Goal: Information Seeking & Learning: Learn about a topic

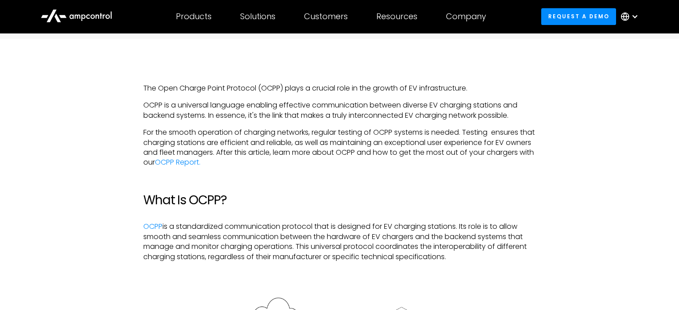
scroll to position [491, 0]
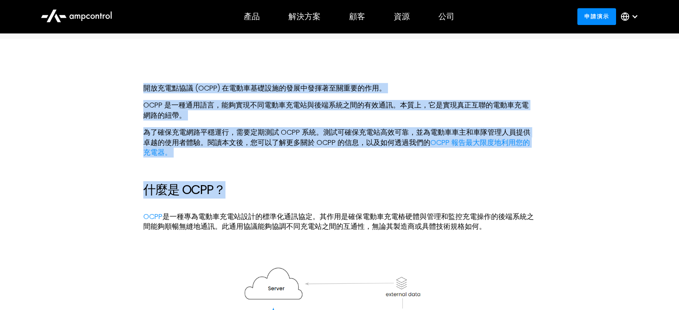
drag, startPoint x: 150, startPoint y: 87, endPoint x: 443, endPoint y: 187, distance: 309.0
click at [443, 187] on h2 "什麼是 OCPP？" at bounding box center [339, 190] width 393 height 15
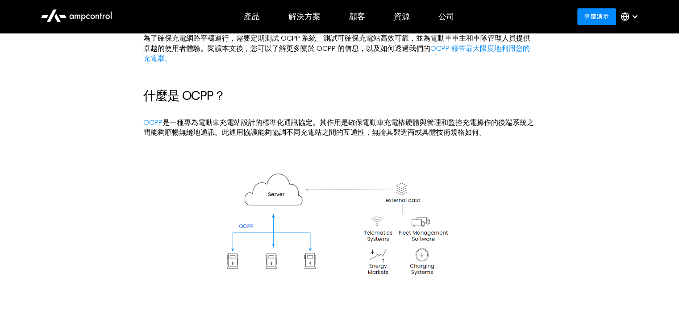
scroll to position [581, 0]
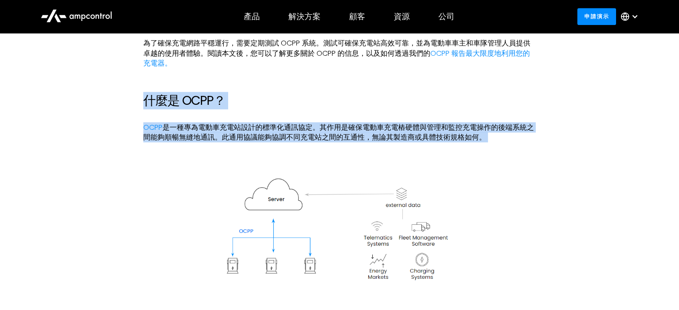
drag, startPoint x: 138, startPoint y: 94, endPoint x: 476, endPoint y: 200, distance: 354.9
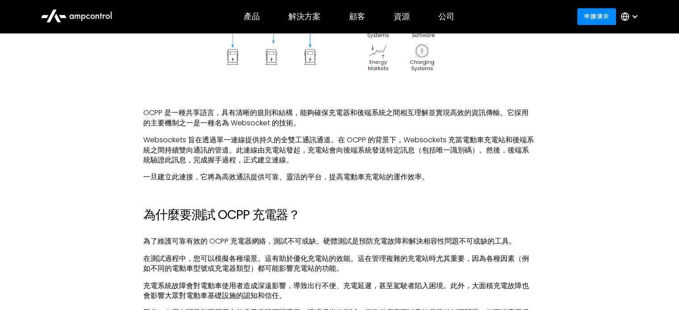
scroll to position [804, 0]
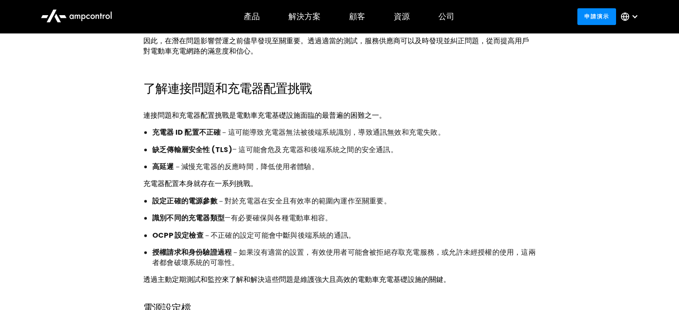
scroll to position [1072, 0]
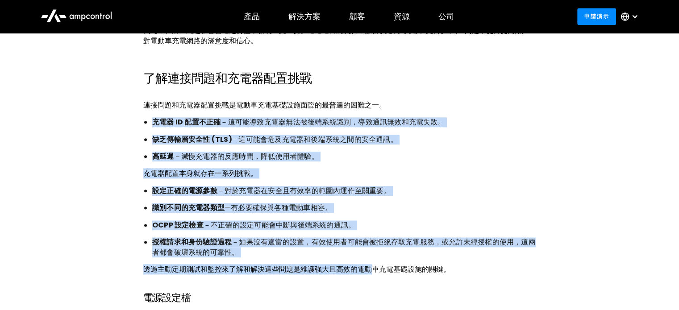
drag, startPoint x: 159, startPoint y: 117, endPoint x: 371, endPoint y: 260, distance: 255.9
click at [371, 260] on div "開放充電點協議 (OCPP) 在電動車基礎設施的發展中發揮著至關重要的作用。 OCPP 是一種通用語言，能夠實現不同電動車充電站與後端系統之間的有效通訊。本質…" at bounding box center [339, 99] width 393 height 1193
click at [373, 260] on div "開放充電點協議 (OCPP) 在電動車基礎設施的發展中發揮著至關重要的作用。 OCPP 是一種通用語言，能夠實現不同電動車充電站與後端系統之間的有效通訊。本質…" at bounding box center [339, 99] width 393 height 1193
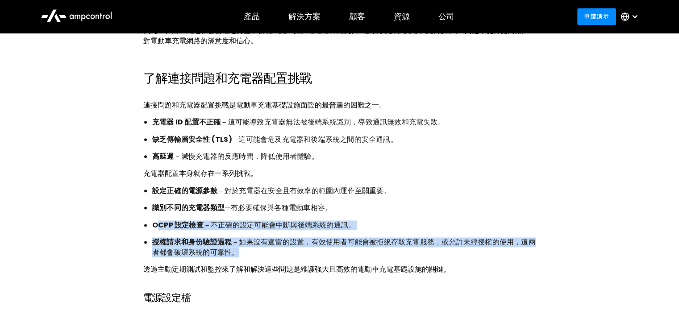
drag, startPoint x: 255, startPoint y: 252, endPoint x: 160, endPoint y: 222, distance: 99.2
click at [160, 222] on div "開放充電點協議 (OCPP) 在電動車基礎設施的發展中發揮著至關重要的作用。 OCPP 是一種通用語言，能夠實現不同電動車充電站與後端系統之間的有效通訊。本質…" at bounding box center [339, 99] width 393 height 1193
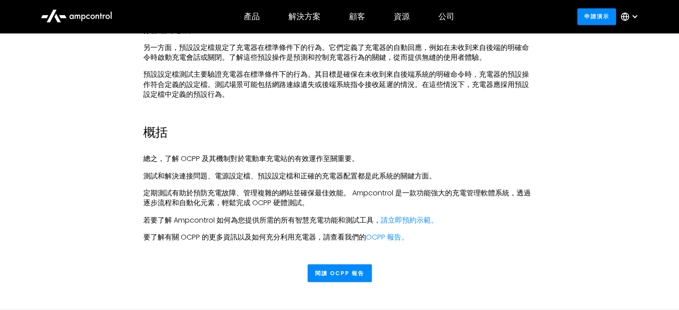
scroll to position [1429, 0]
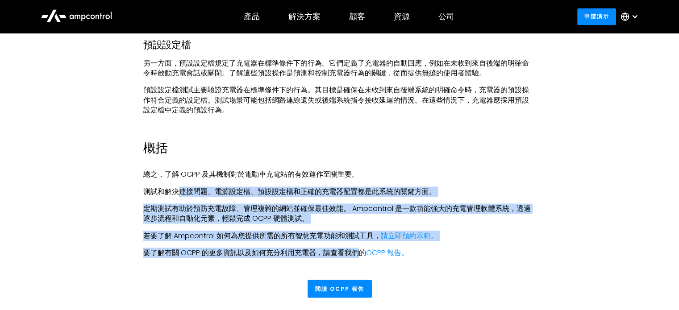
drag, startPoint x: 359, startPoint y: 251, endPoint x: 170, endPoint y: 178, distance: 202.7
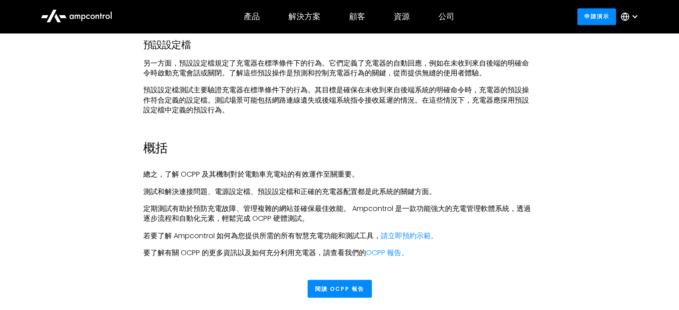
click at [168, 177] on font "總之，了解 OCPP 及其機制對於電動車充電站的有效運作至關重要。" at bounding box center [251, 174] width 216 height 10
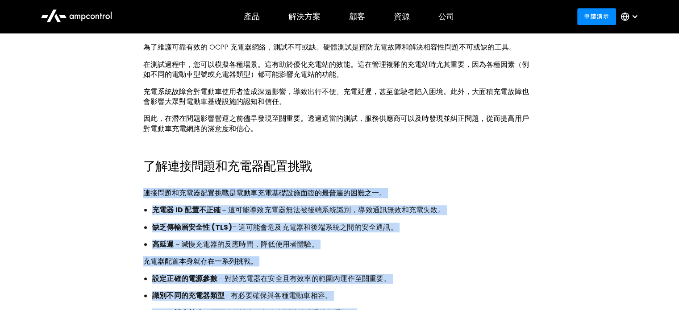
scroll to position [938, 0]
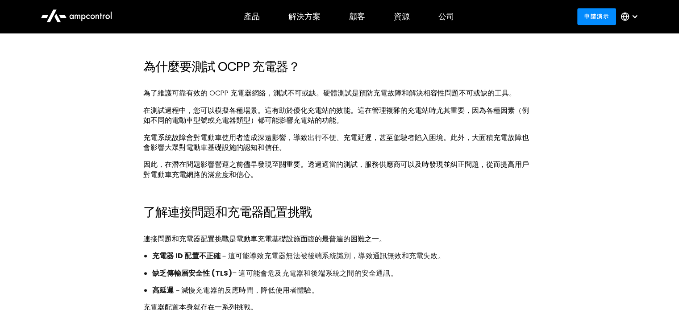
click at [302, 197] on div "開放充電點協議 (OCPP) 在電動車基礎設施的發展中發揮著至關重要的作用。 OCPP 是一種通用語言，能夠實現不同電動車充電站與後端系統之間的有效通訊。本質…" at bounding box center [339, 193] width 393 height 1113
